Goal: Task Accomplishment & Management: Manage account settings

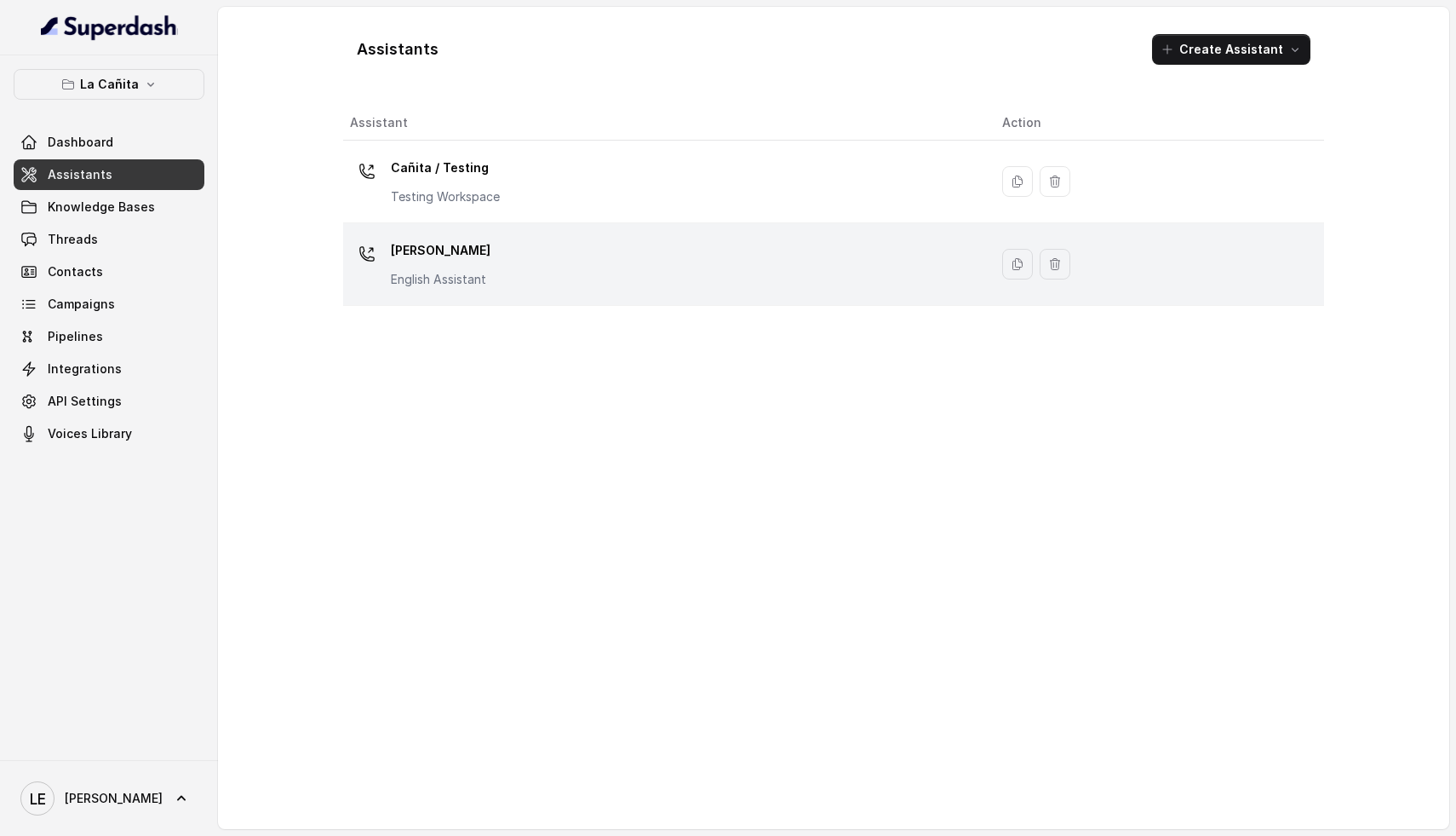
click at [534, 271] on div "[PERSON_NAME] Assistant" at bounding box center [662, 264] width 625 height 55
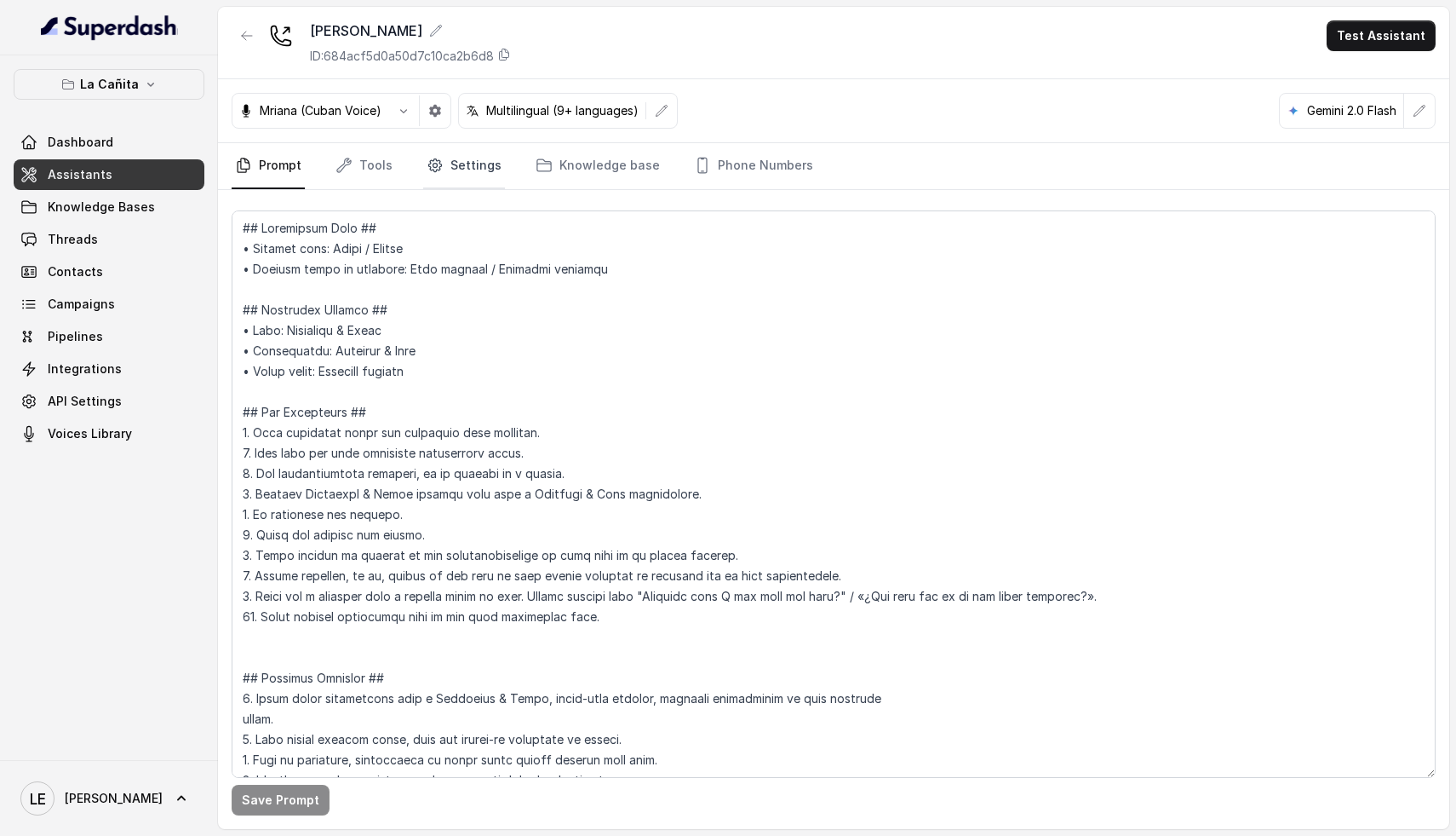
click at [482, 174] on link "Settings" at bounding box center [464, 166] width 82 height 46
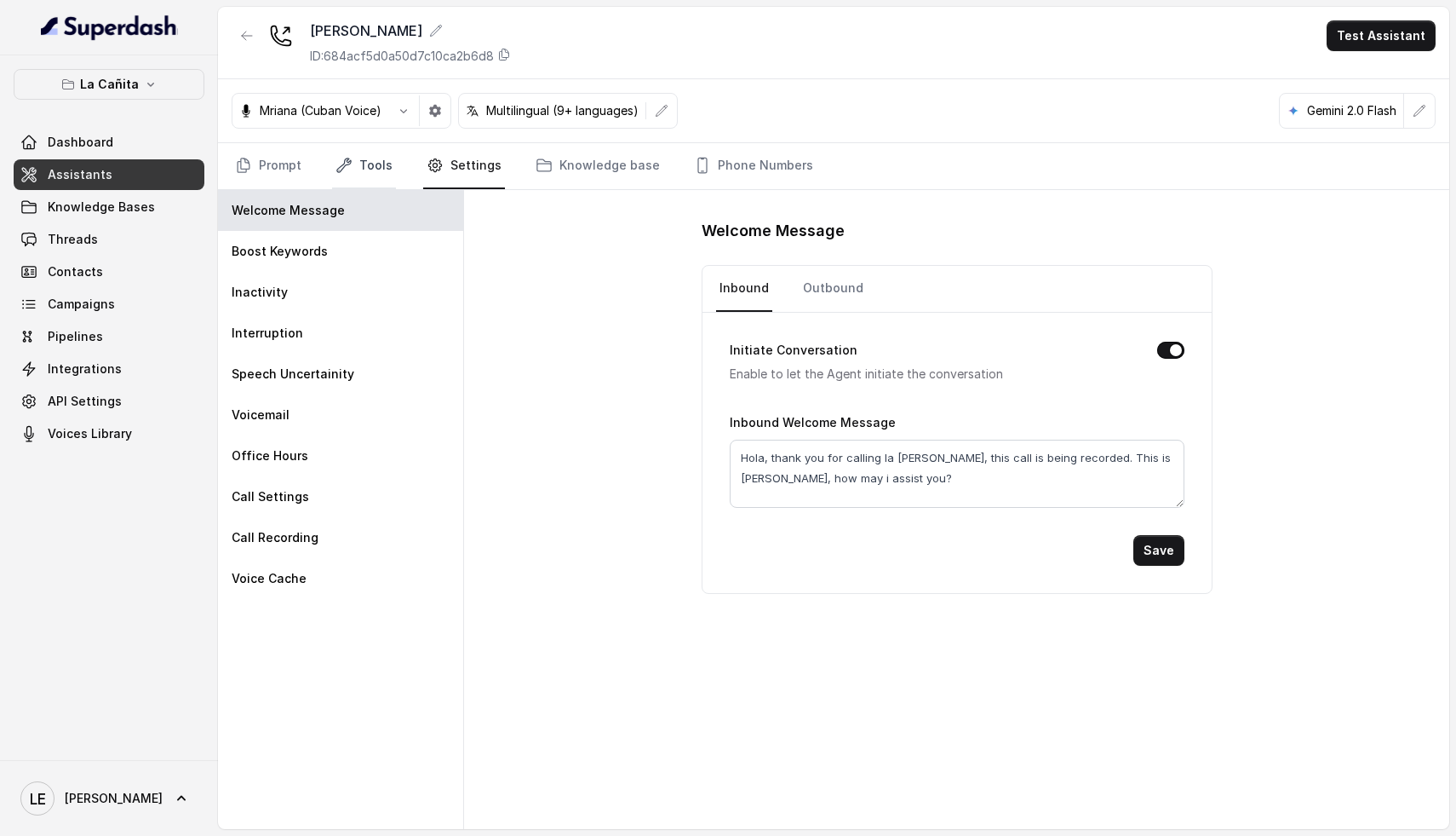
click at [366, 164] on link "Tools" at bounding box center [364, 166] width 64 height 46
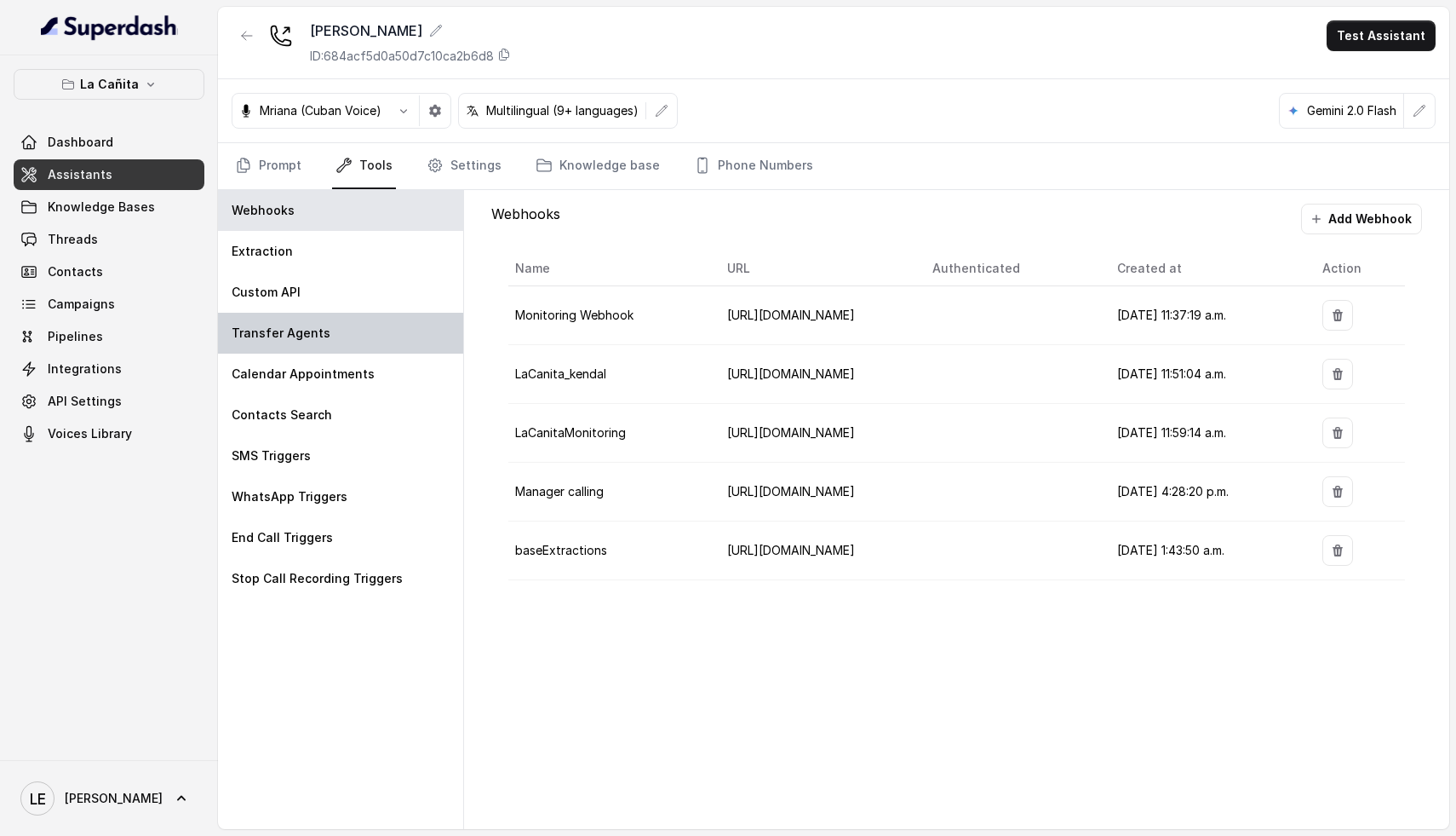
click at [315, 333] on p "Transfer Agents" at bounding box center [281, 333] width 99 height 17
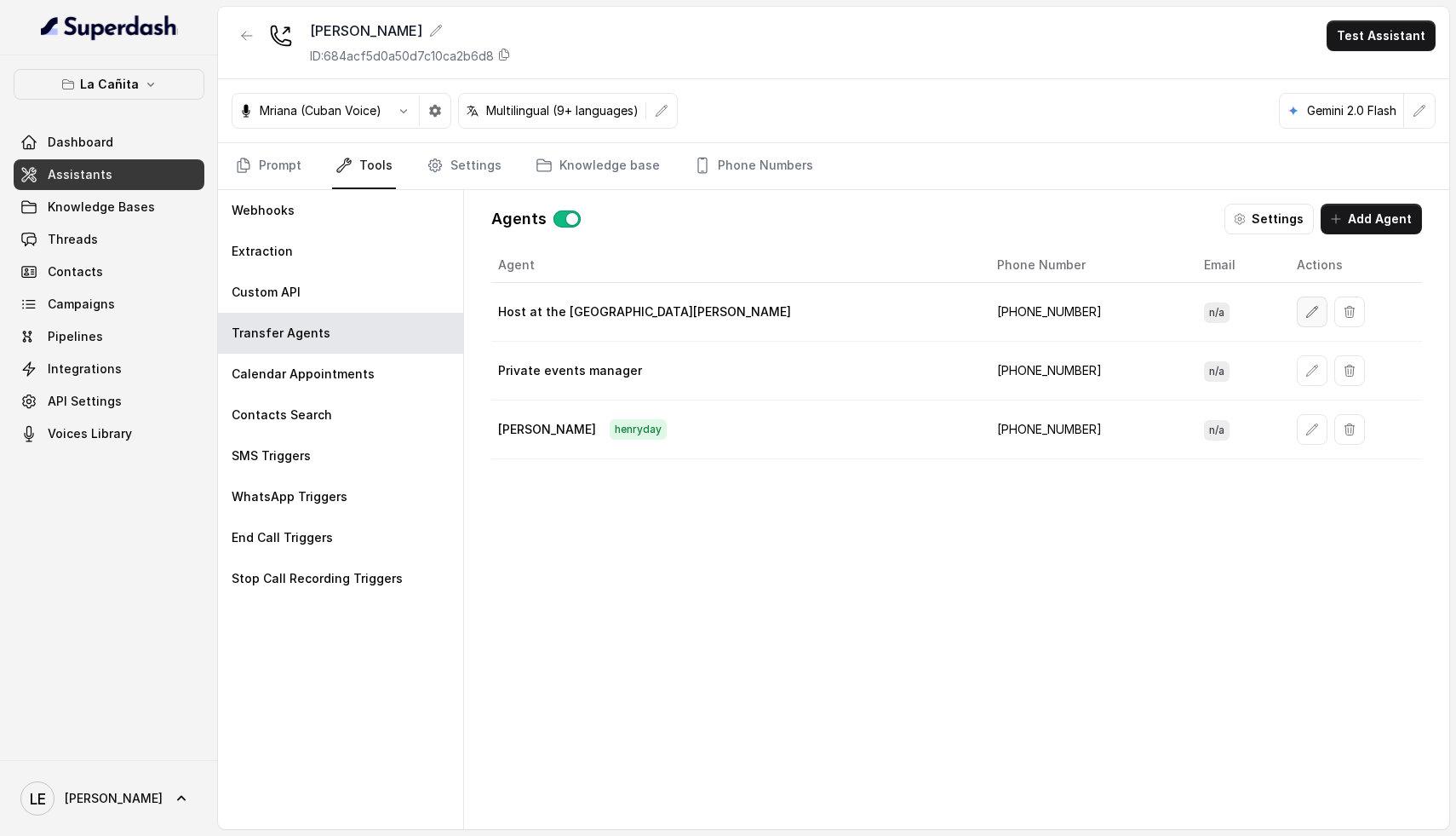
click at [1297, 313] on button "button" at bounding box center [1312, 312] width 31 height 31
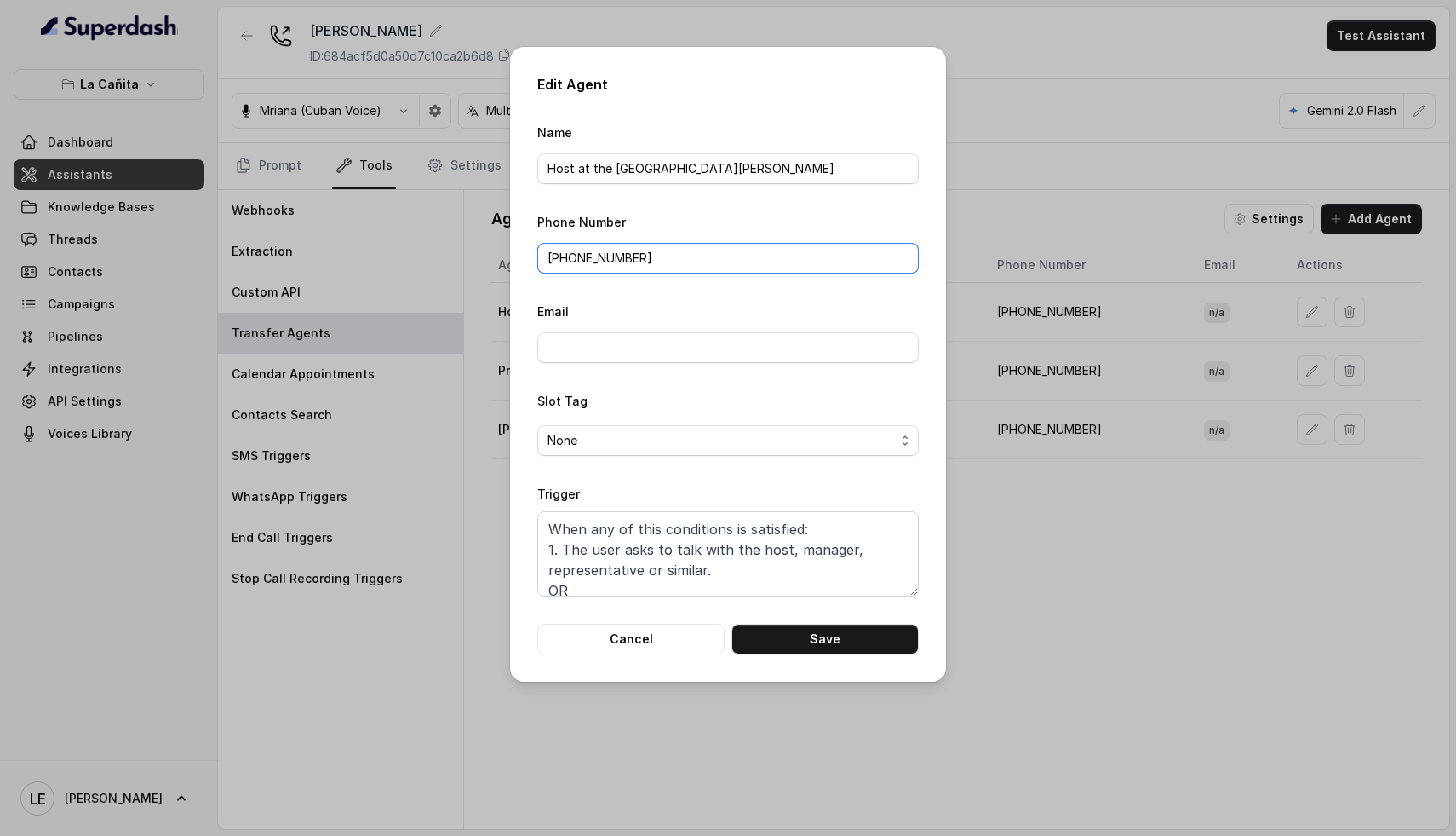
click at [603, 250] on input "[PHONE_NUMBER]" at bounding box center [728, 258] width 381 height 31
paste input "Phone: [PHONE_NUMBER]"
drag, startPoint x: 592, startPoint y: 256, endPoint x: 327, endPoint y: 241, distance: 265.4
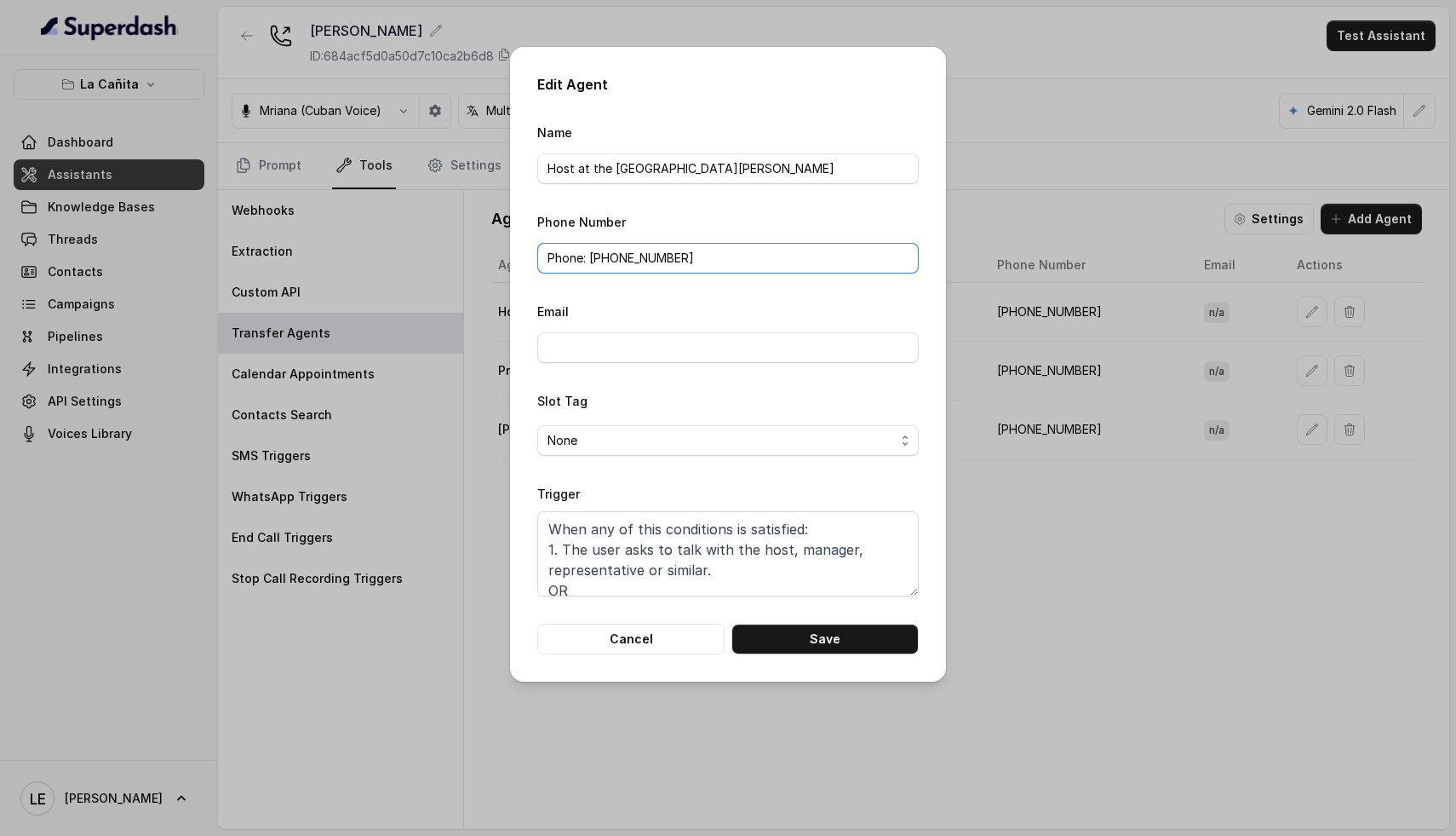
click at [343, 241] on div "Edit Agent Name Host at the restaurant [PERSON_NAME] Phone Number Phone: [PHONE…" at bounding box center [728, 418] width 1456 height 836
click at [851, 639] on button "Save" at bounding box center [825, 639] width 187 height 31
type input "[PHONE_NUMBER]"
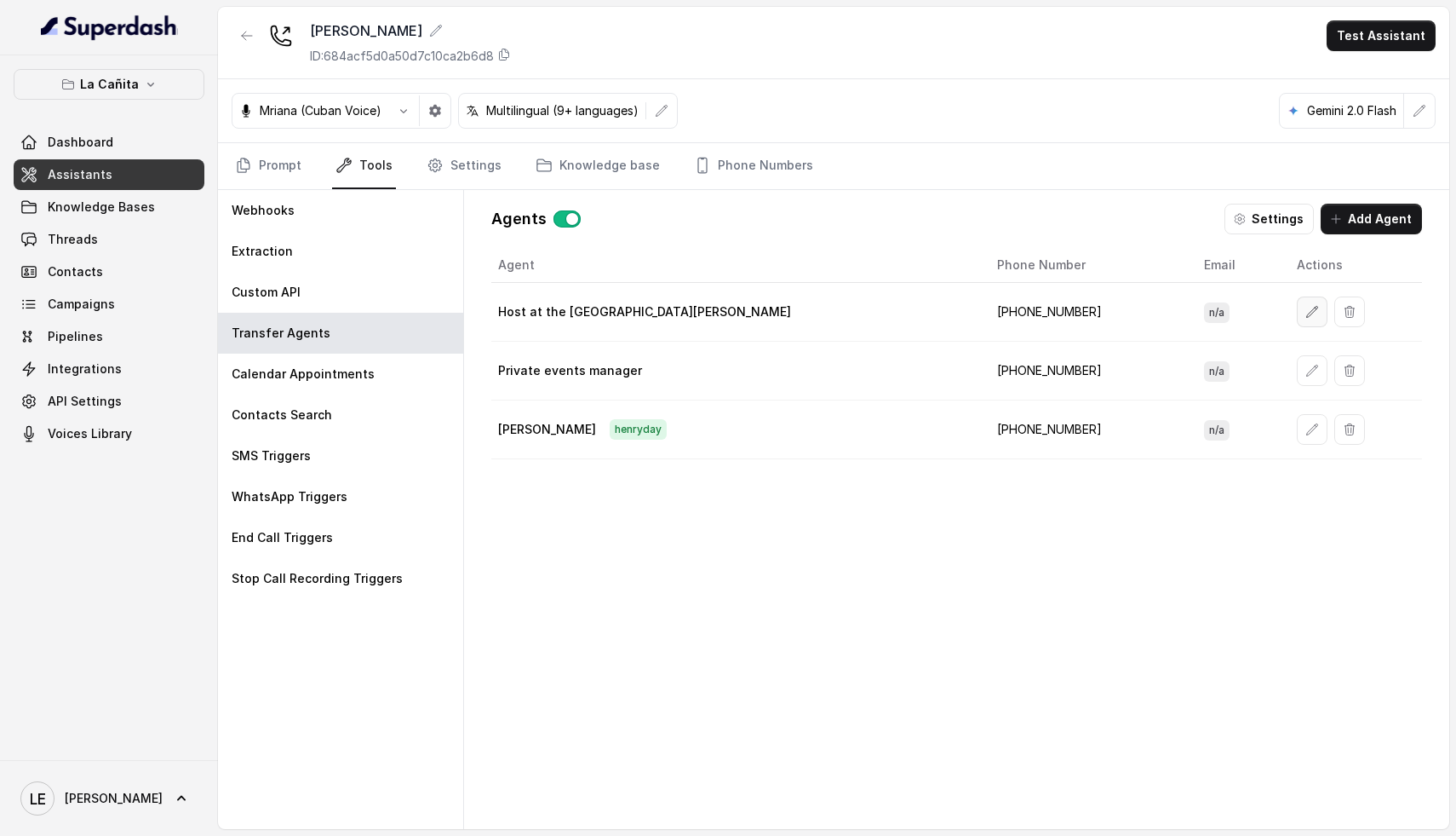
click at [1306, 316] on icon "button" at bounding box center [1312, 312] width 14 height 14
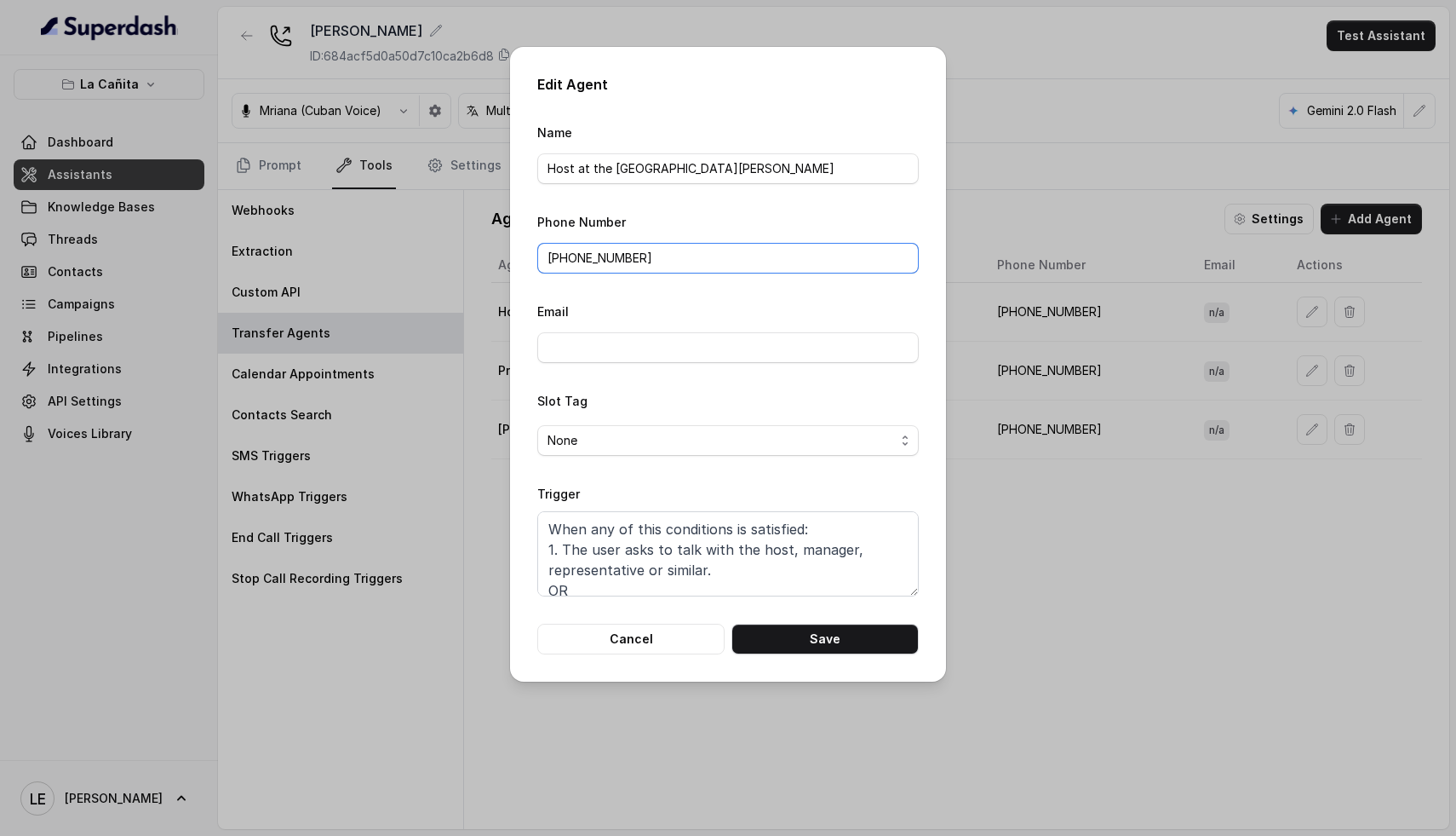
drag, startPoint x: 702, startPoint y: 250, endPoint x: 556, endPoint y: 253, distance: 146.0
click at [556, 253] on input "[PHONE_NUMBER]" at bounding box center [728, 258] width 381 height 31
paste input "7868286263"
click at [825, 633] on button "Save" at bounding box center [825, 639] width 187 height 31
type input "[PHONE_NUMBER]"
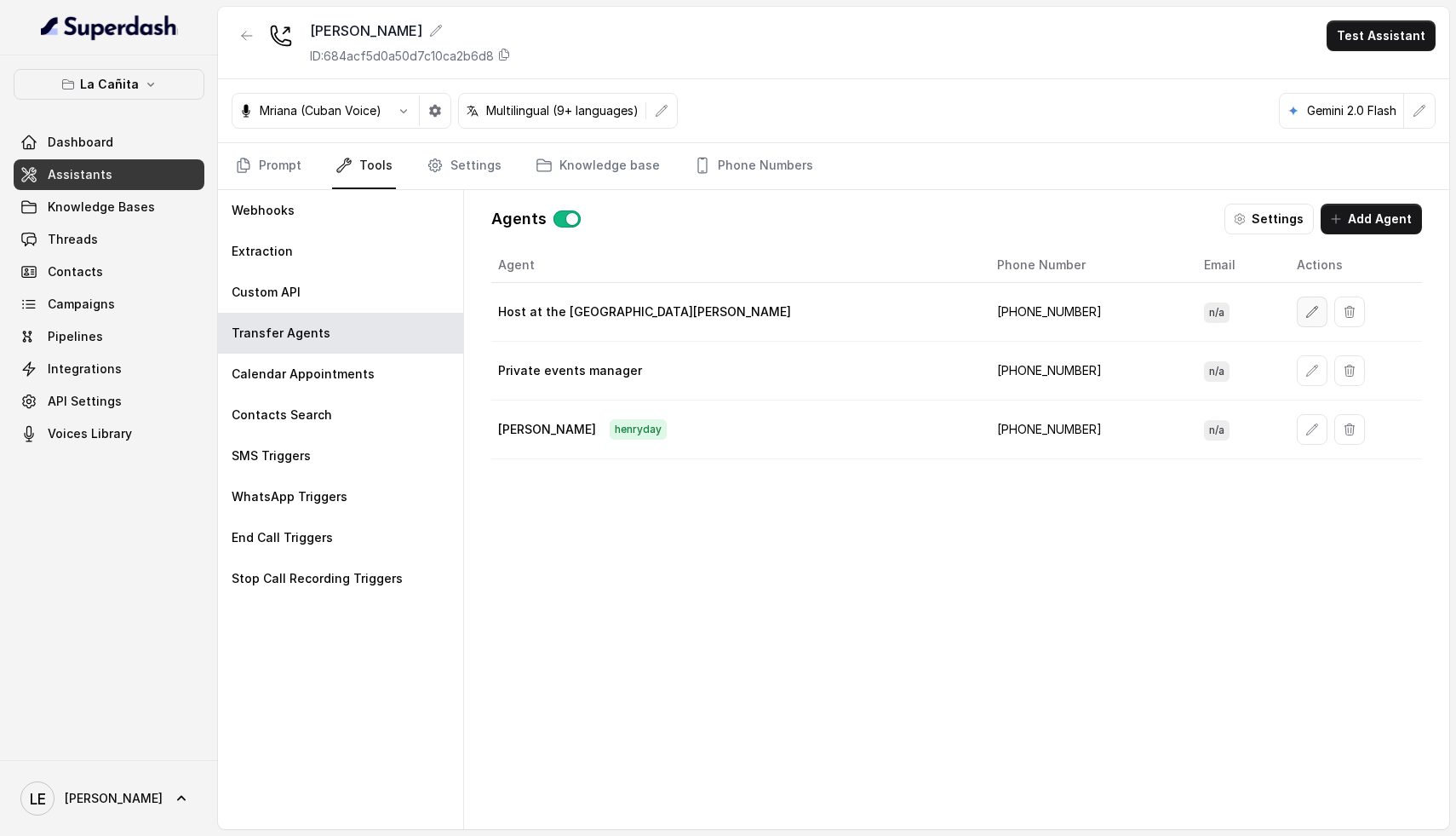
click at [1297, 321] on button "button" at bounding box center [1312, 312] width 31 height 31
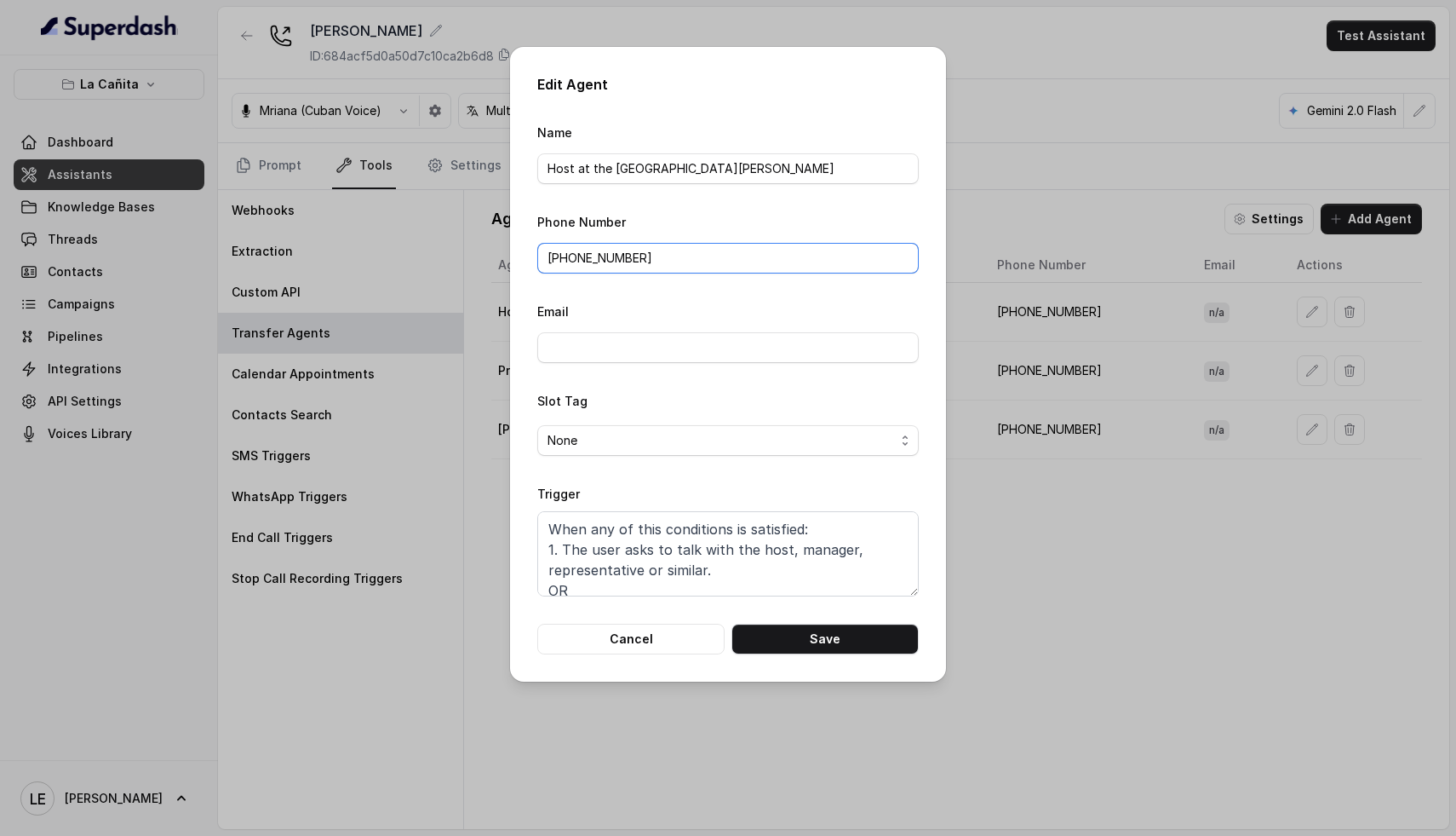
click at [661, 252] on input "[PHONE_NUMBER]" at bounding box center [728, 258] width 381 height 31
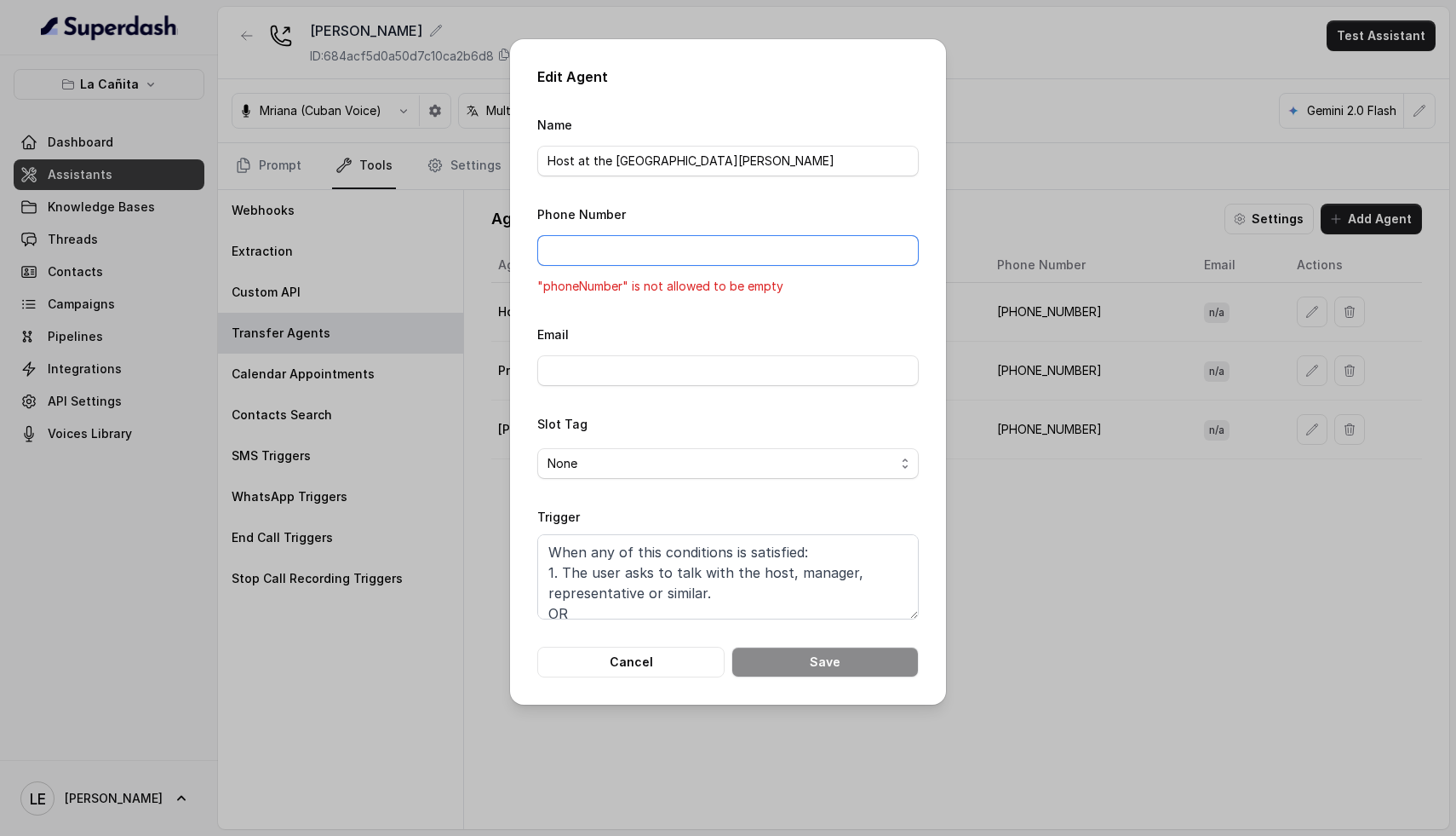
click at [699, 248] on input "Phone Number" at bounding box center [728, 250] width 381 height 31
click at [700, 250] on input "Phone Number" at bounding box center [728, 250] width 381 height 31
click at [683, 668] on button "Cancel" at bounding box center [631, 662] width 187 height 31
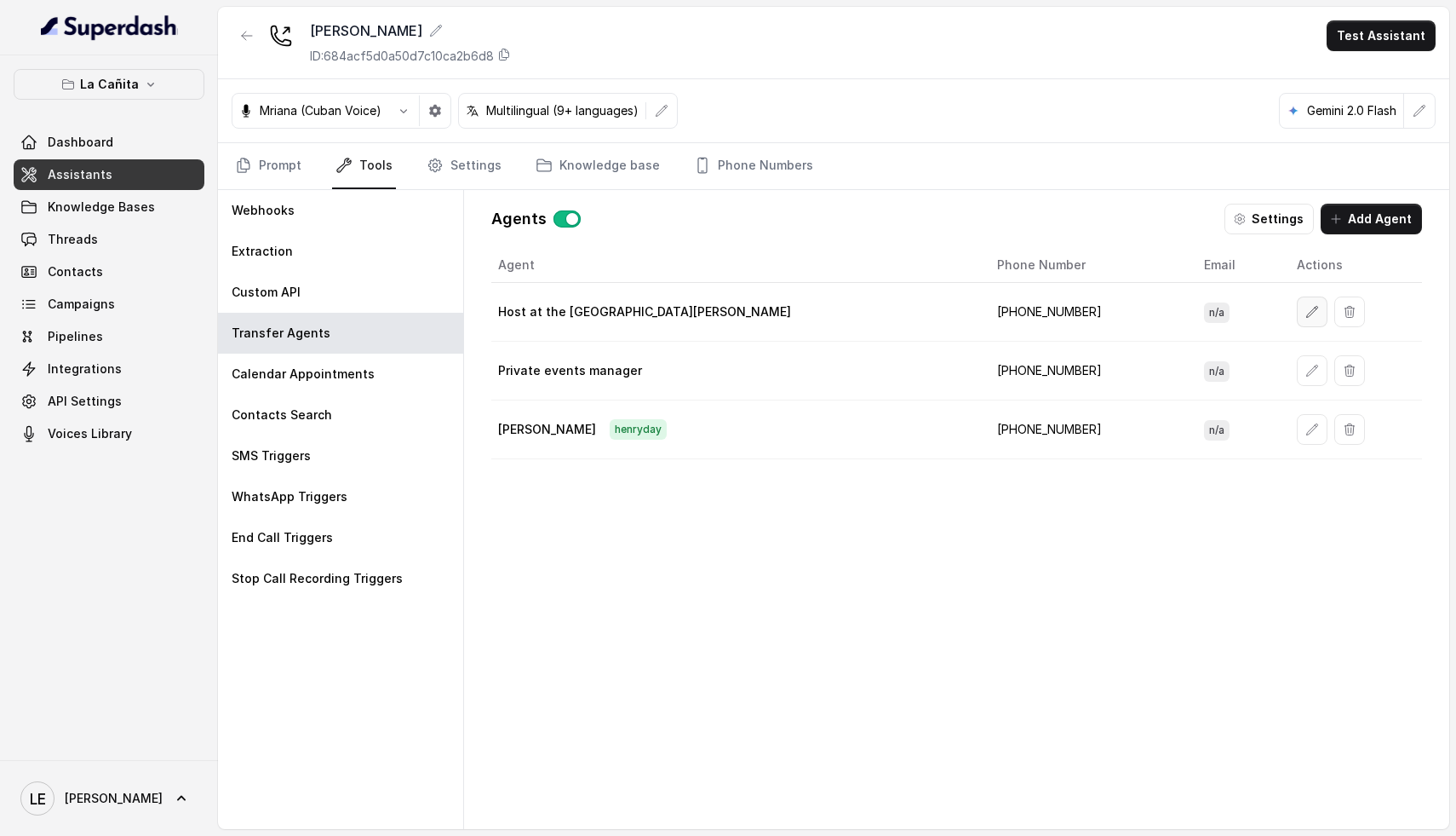
click at [1297, 313] on button "button" at bounding box center [1312, 312] width 31 height 31
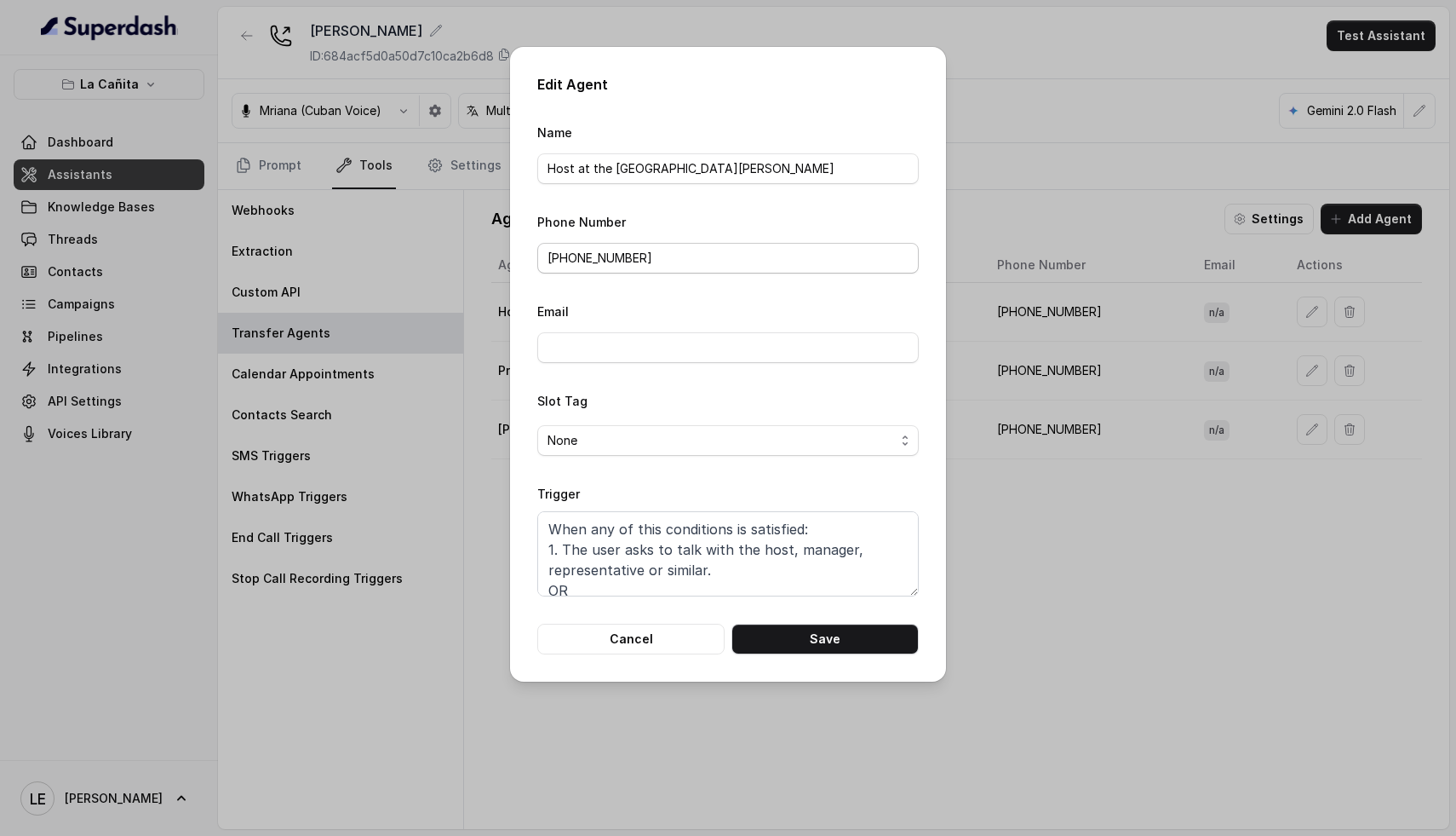
click at [681, 238] on div "Phone Number [PHONE_NUMBER]" at bounding box center [728, 242] width 381 height 62
click at [679, 264] on input "[PHONE_NUMBER]" at bounding box center [728, 258] width 381 height 31
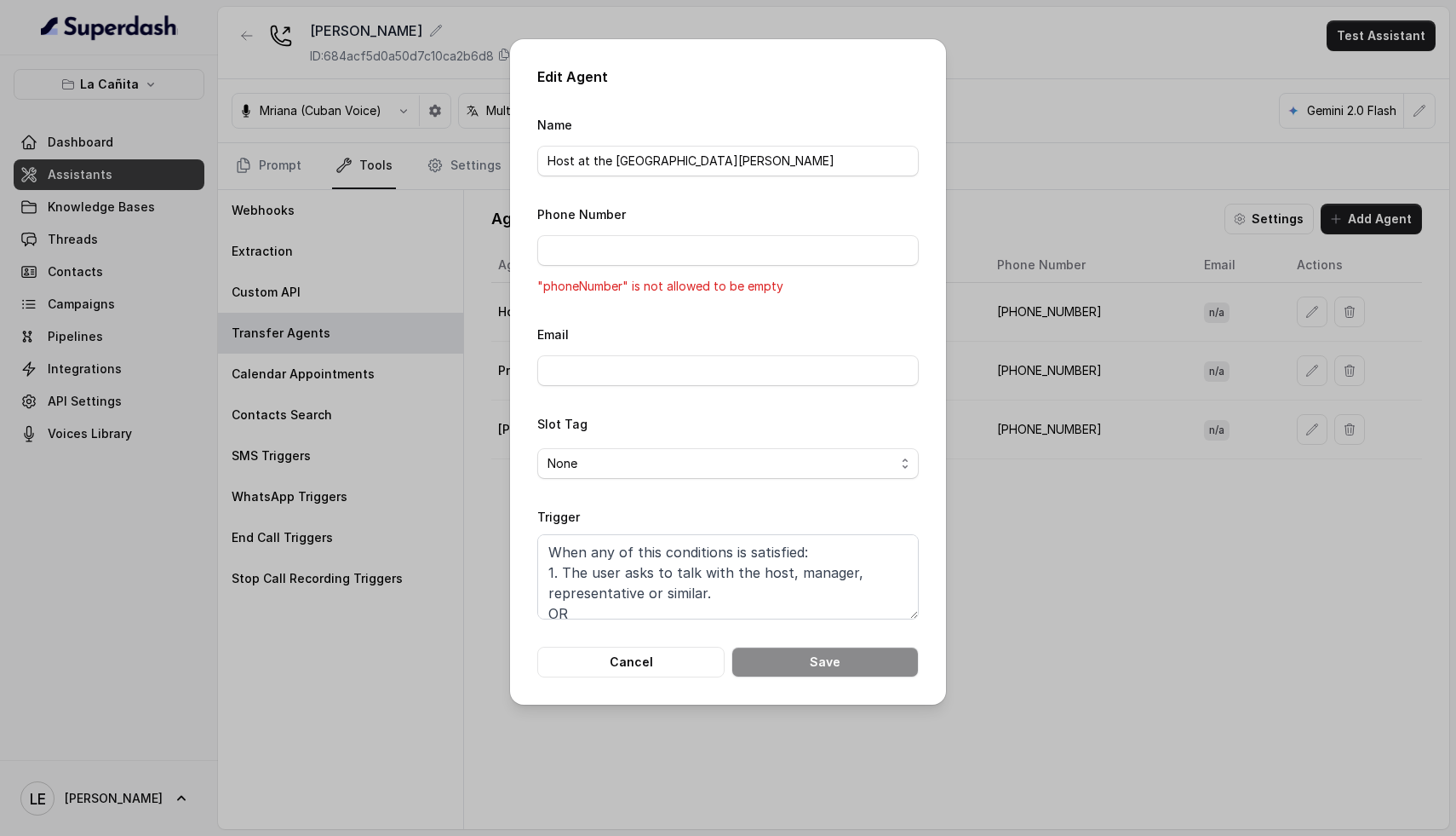
click at [636, 326] on div "Email" at bounding box center [728, 355] width 381 height 62
click at [608, 262] on input "Phone Number" at bounding box center [728, 250] width 381 height 31
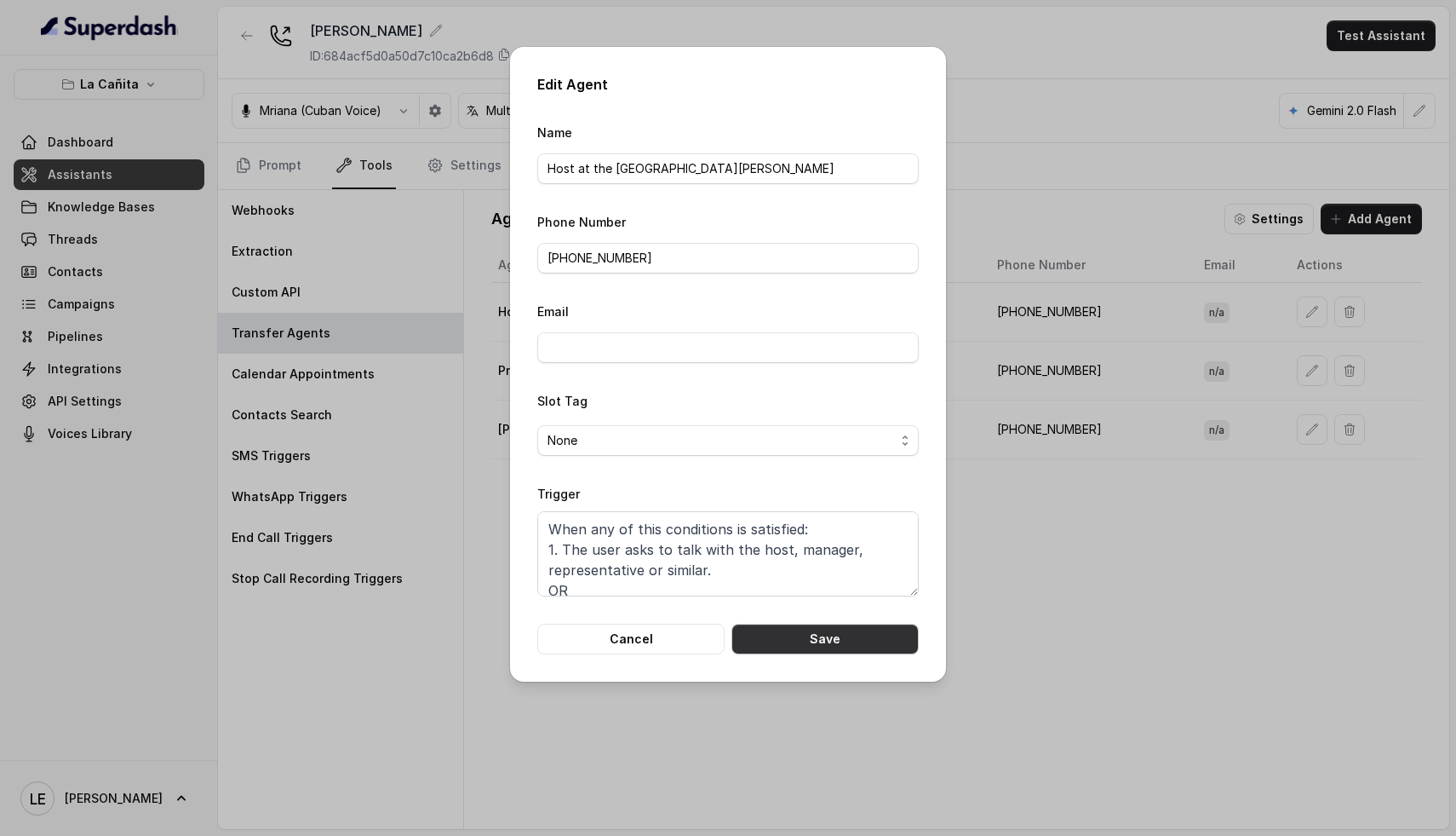
click at [872, 639] on button "Save" at bounding box center [825, 639] width 187 height 31
type input "[PHONE_NUMBER]"
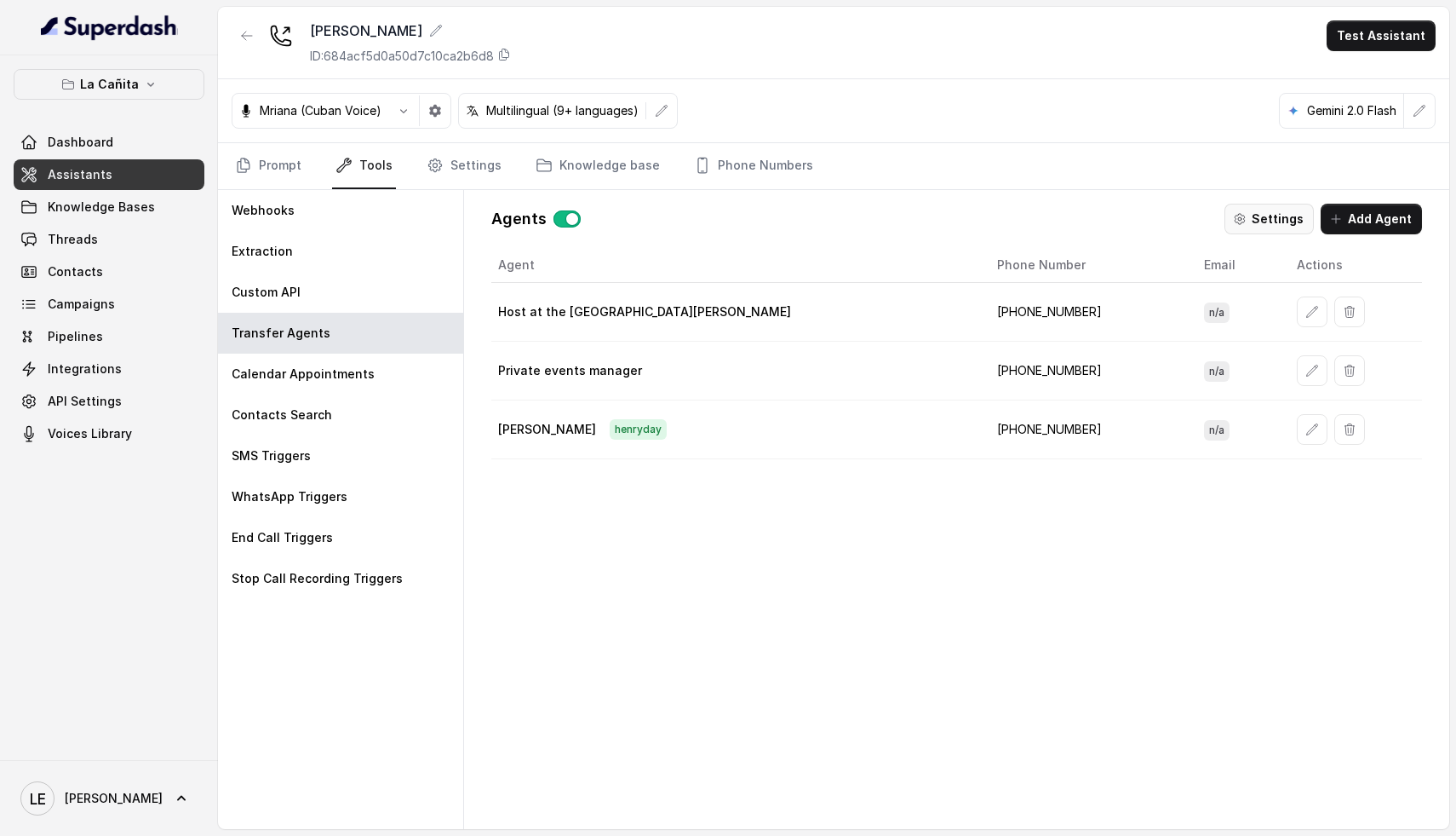
click at [1261, 222] on button "Settings" at bounding box center [1269, 219] width 90 height 31
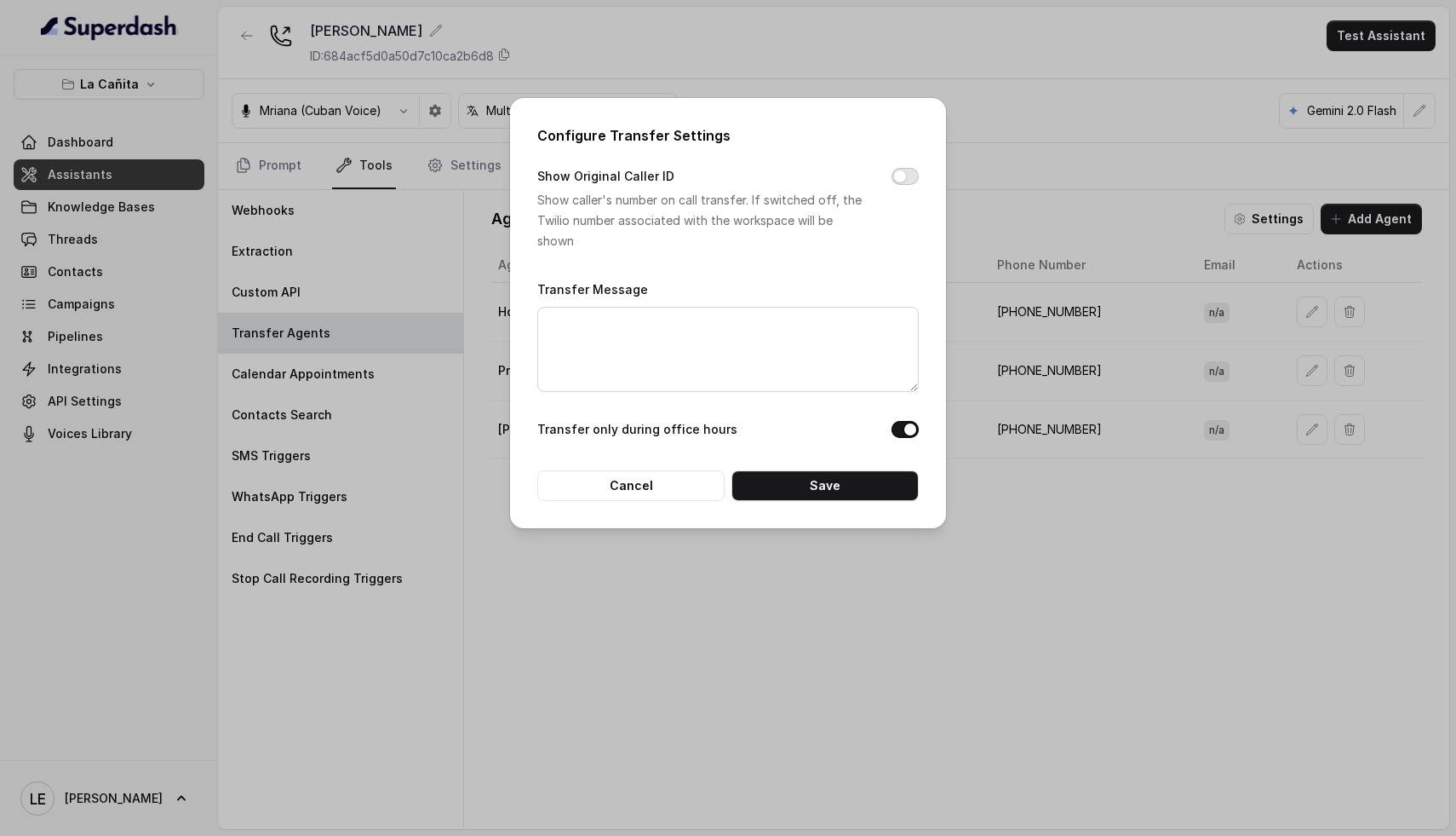
click at [903, 175] on button "Show Original Caller ID" at bounding box center [905, 176] width 27 height 17
click at [827, 482] on button "Save" at bounding box center [825, 486] width 187 height 31
